Goal: Navigation & Orientation: Find specific page/section

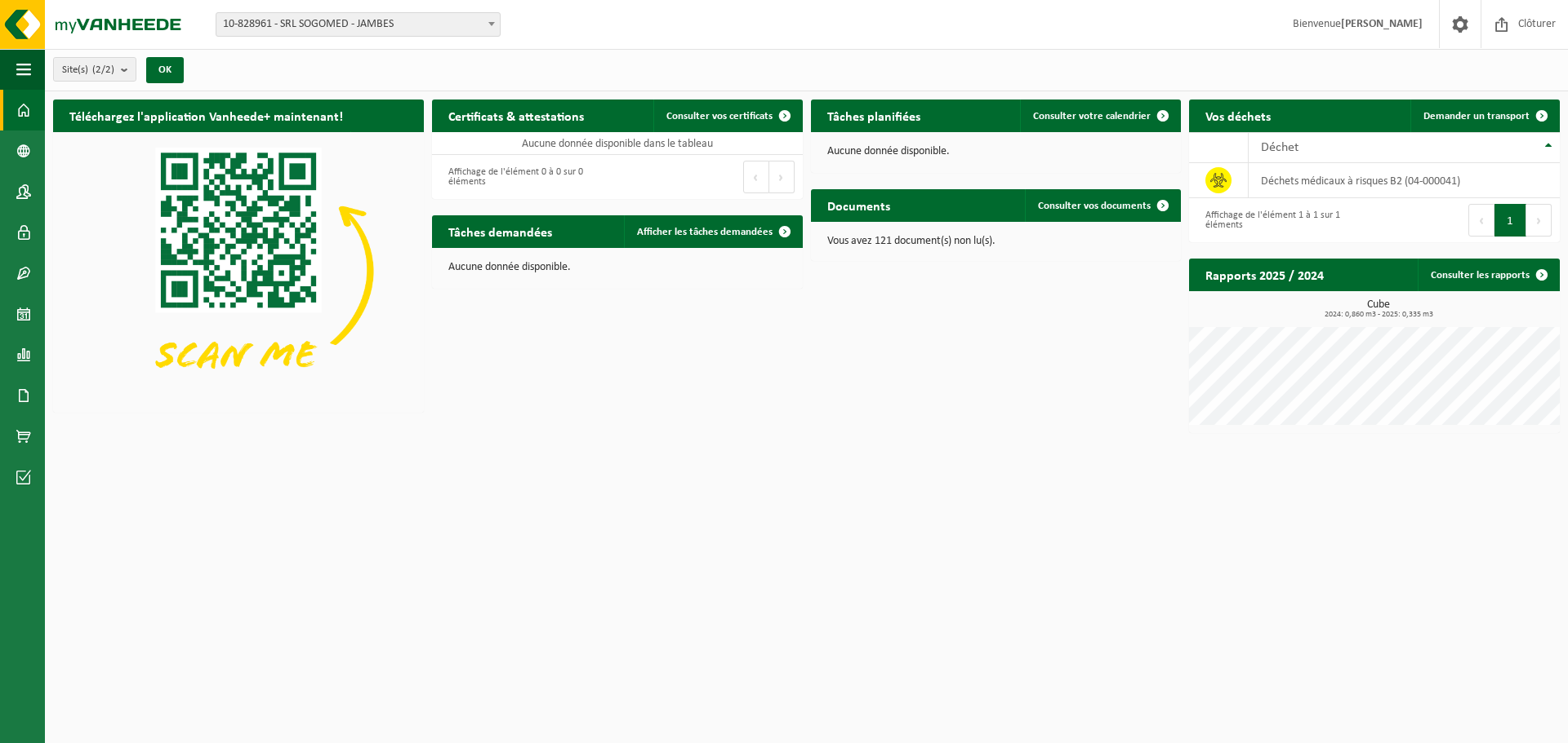
click at [397, 30] on span "10-828961 - SRL SOGOMED - JAMBES" at bounding box center [358, 25] width 283 height 23
select select "87887"
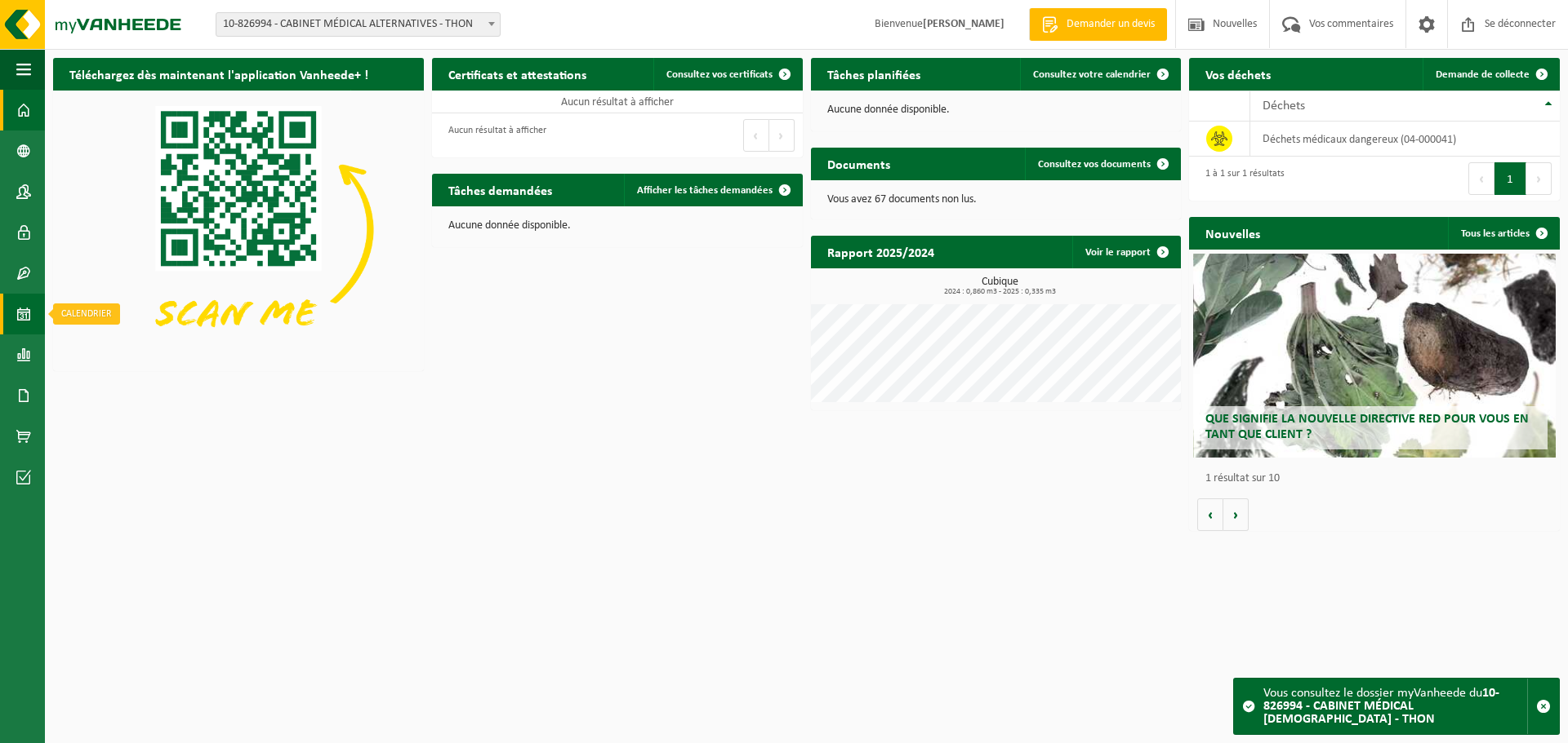
click at [22, 322] on span at bounding box center [24, 314] width 15 height 41
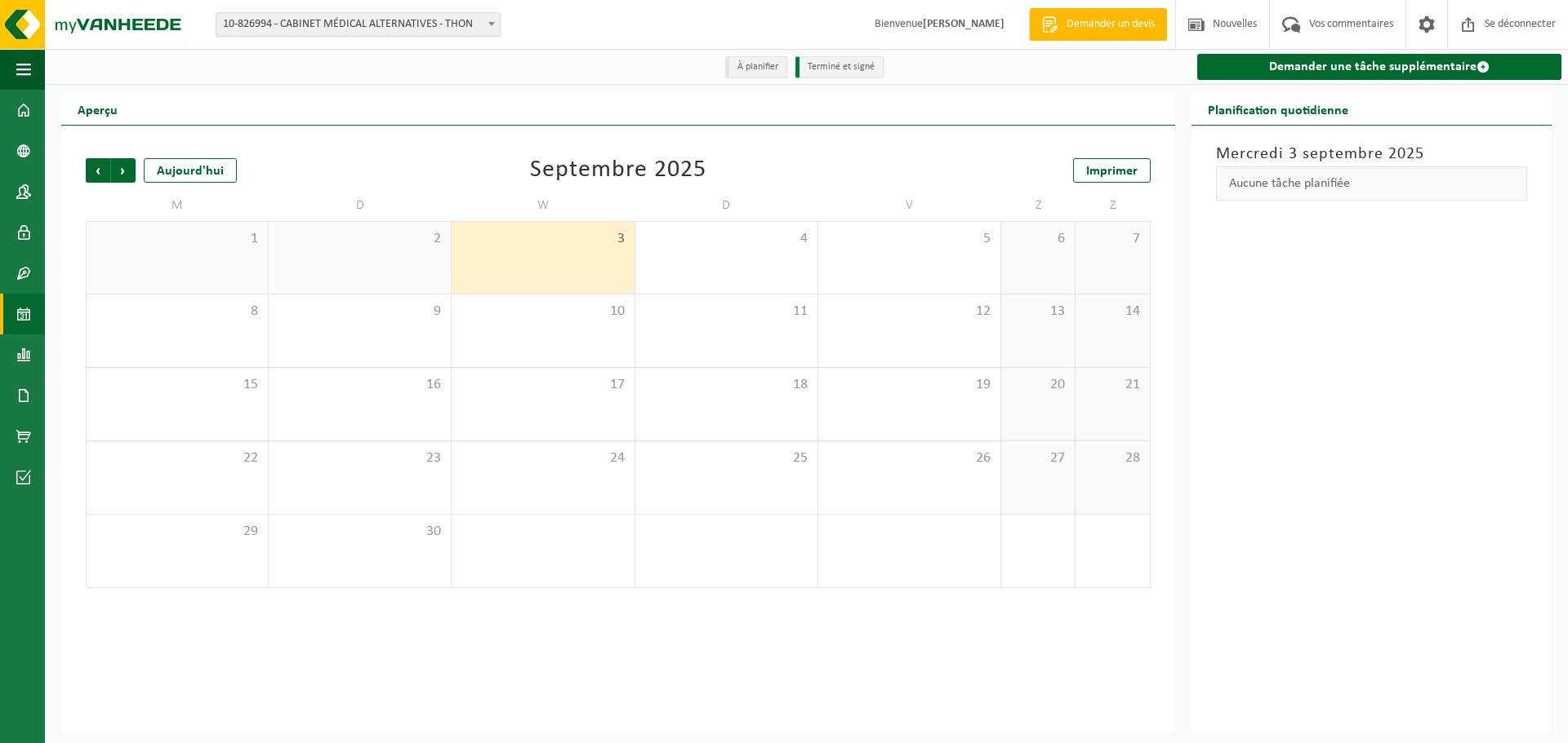
click at [226, 272] on div "1" at bounding box center [177, 257] width 181 height 72
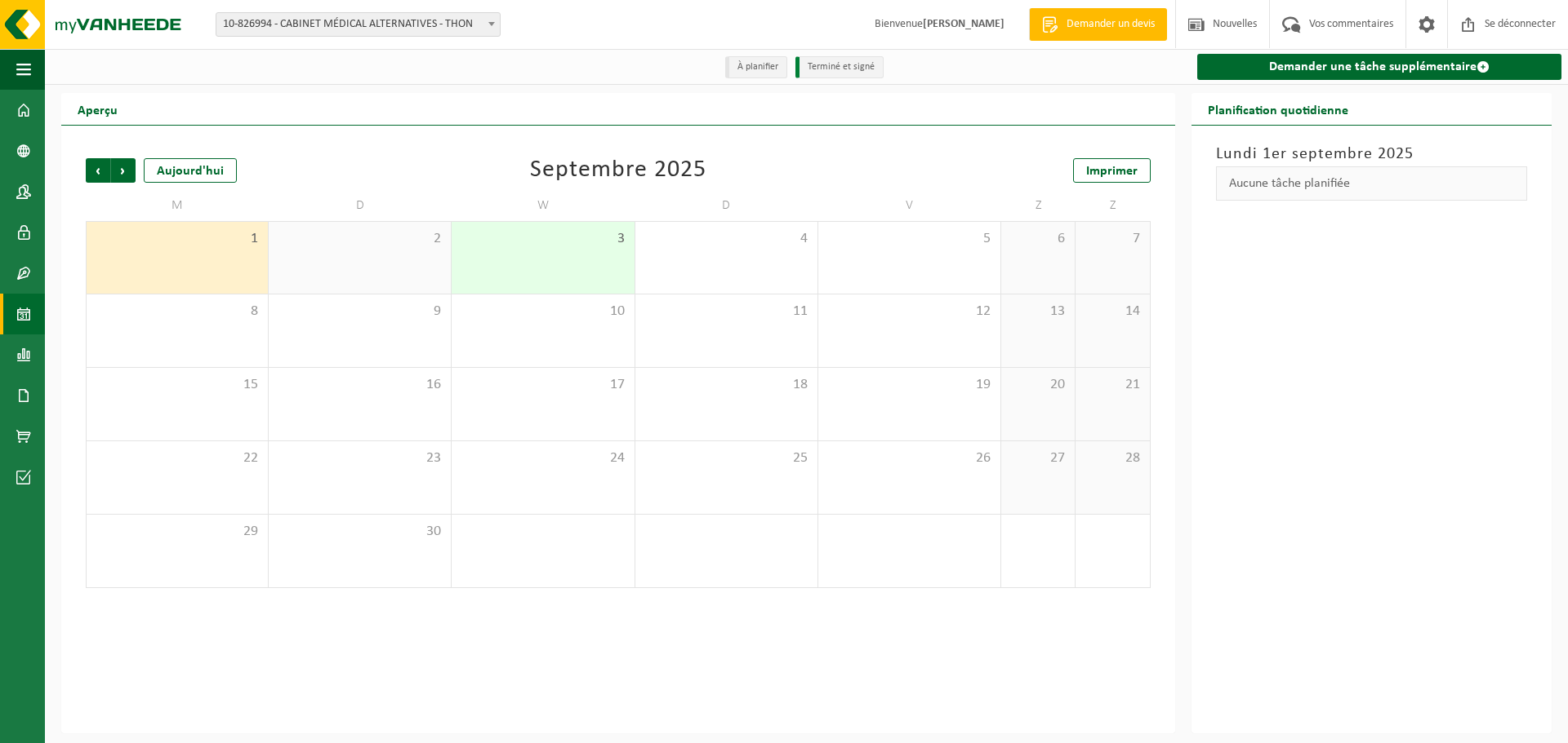
click at [319, 276] on div "2" at bounding box center [359, 257] width 182 height 72
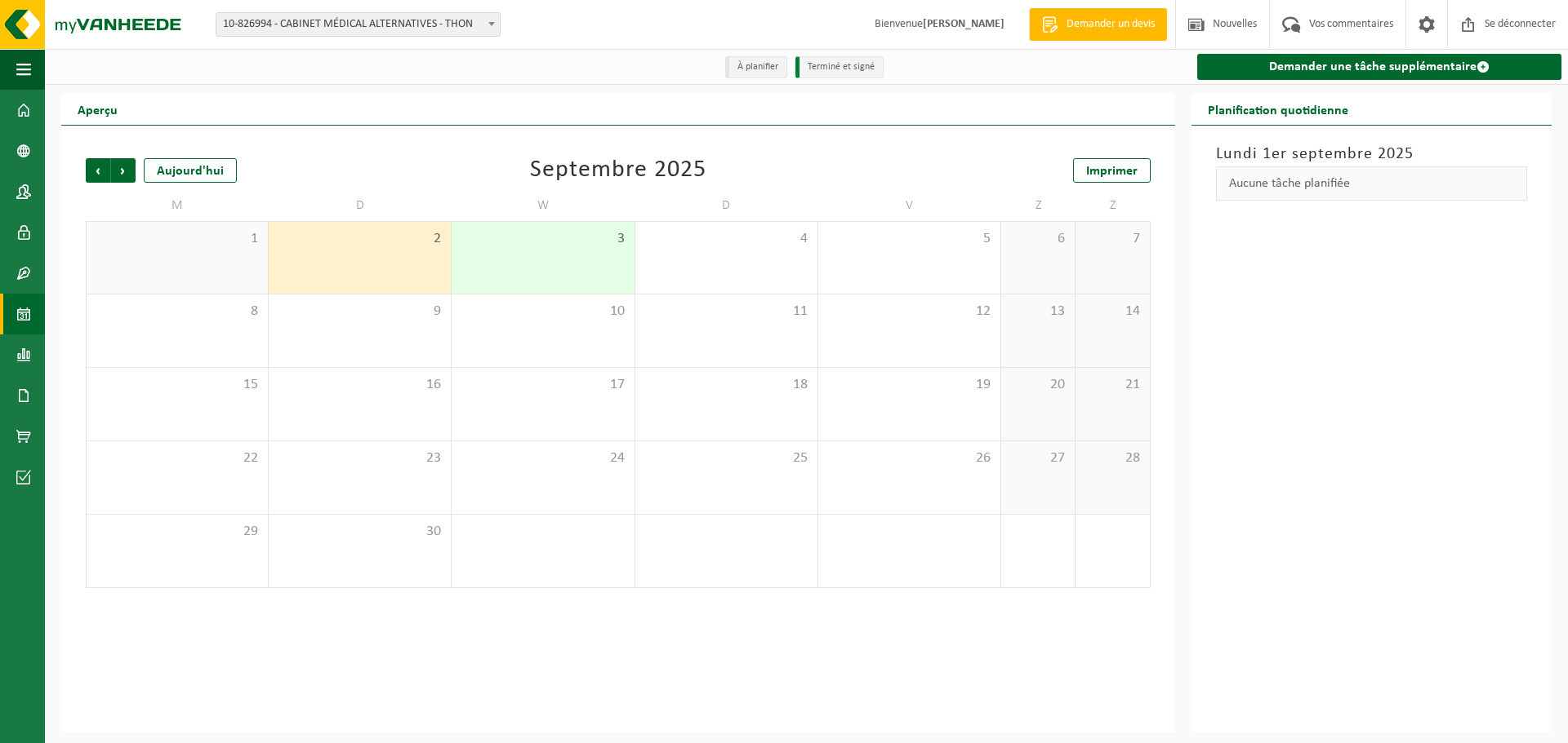
click at [508, 280] on div "3" at bounding box center [542, 257] width 182 height 72
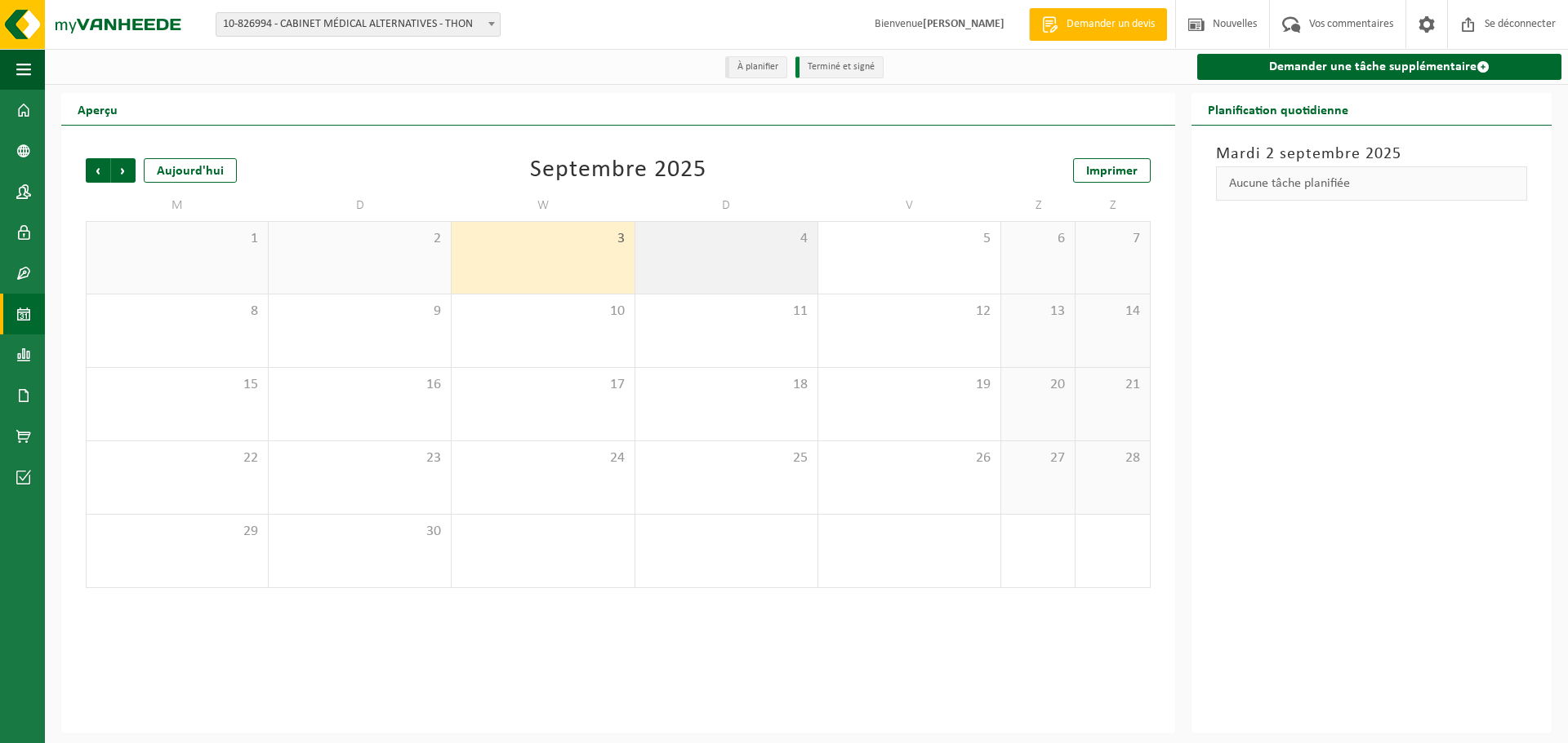
click at [694, 282] on div "4" at bounding box center [726, 257] width 182 height 72
